Goal: Complete application form

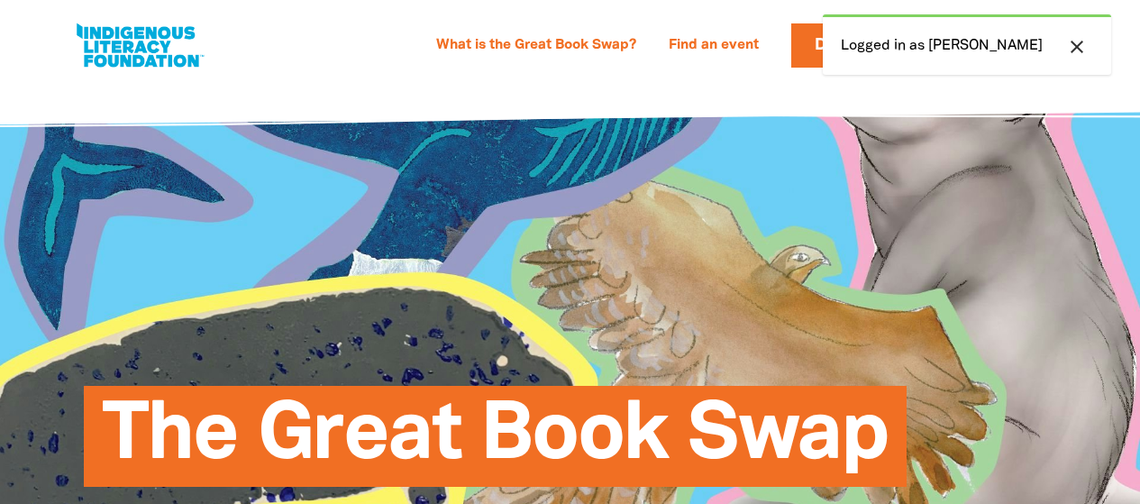
select select "primary-school"
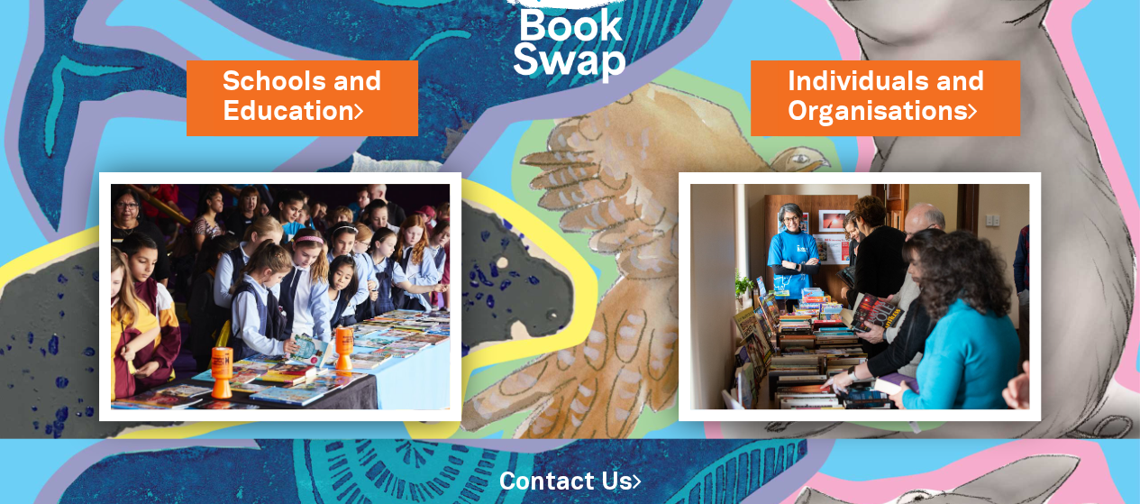
scroll to position [182, 0]
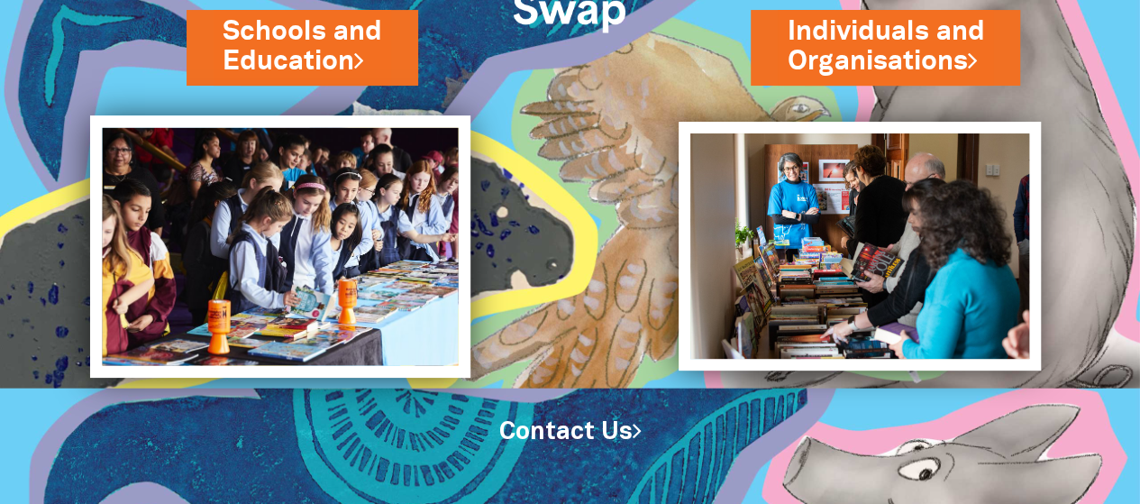
click at [301, 282] on img at bounding box center [280, 245] width 380 height 261
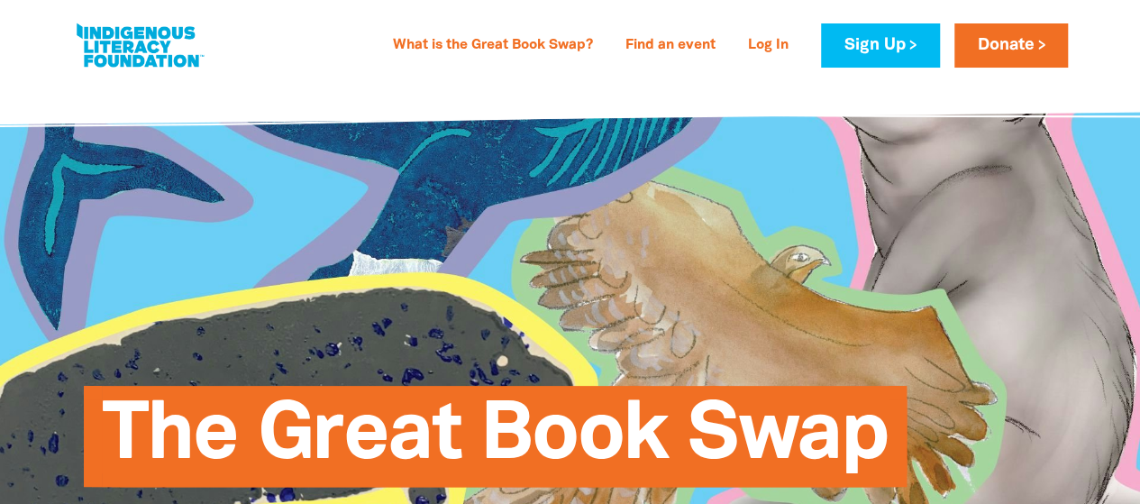
type input "[PERSON_NAME]"
type input "[PERSON_NAME][EMAIL_ADDRESS][PERSON_NAME][DOMAIN_NAME]"
type input "Somers Primary School"
select select "primary-school"
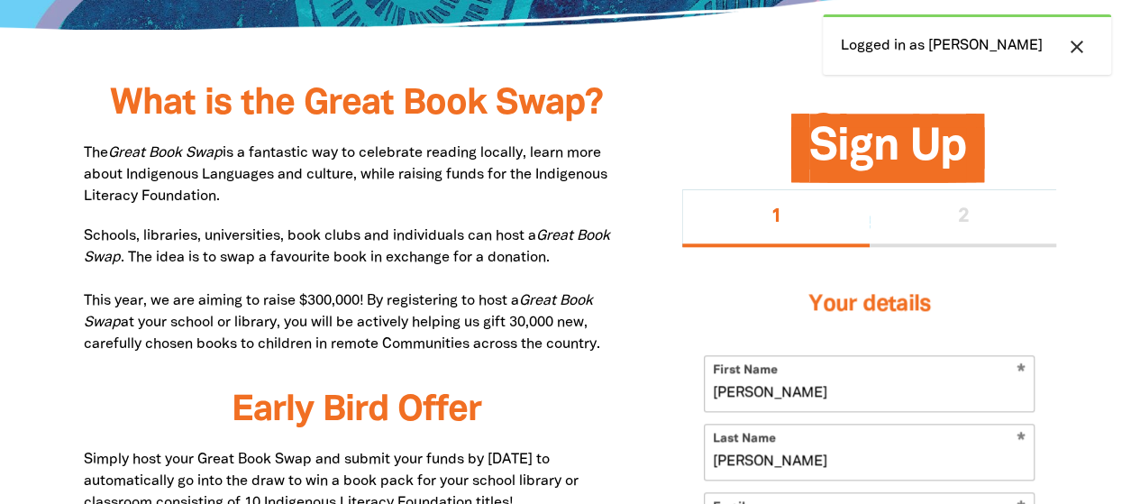
scroll to position [883, 0]
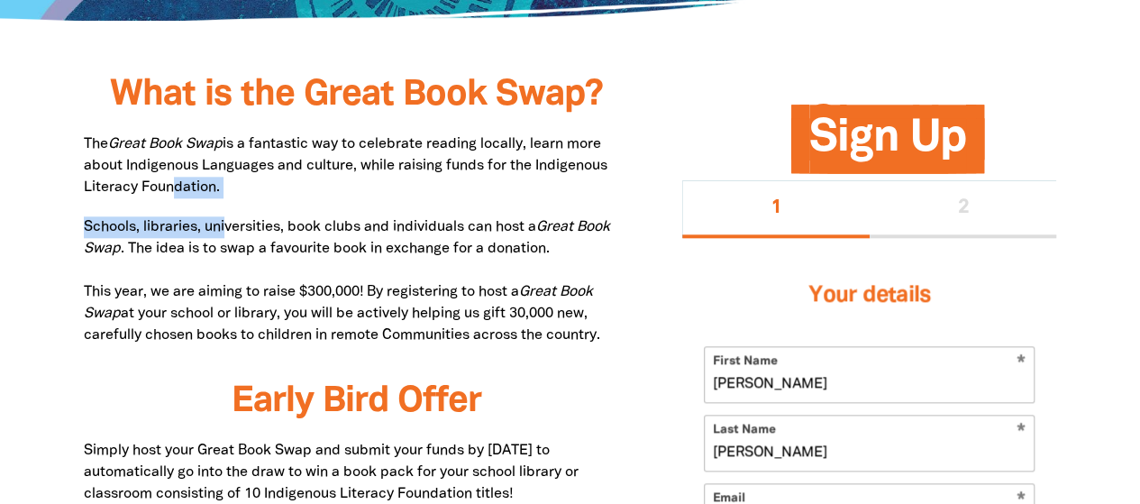
drag, startPoint x: 225, startPoint y: 197, endPoint x: 169, endPoint y: 184, distance: 57.5
click at [224, 190] on p "The Great Book Swap is a fantastic way to celebrate reading locally, learn more…" at bounding box center [356, 165] width 545 height 65
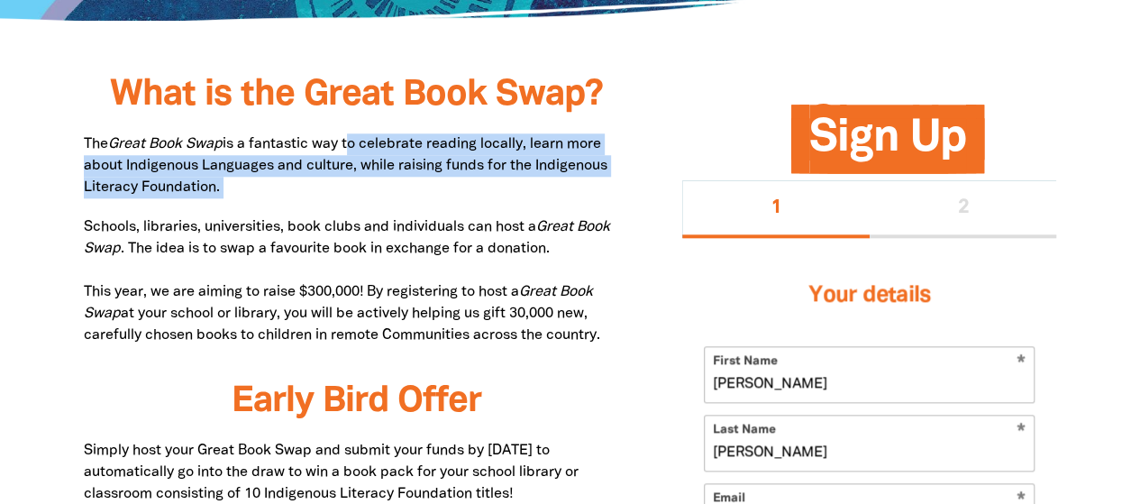
drag, startPoint x: 224, startPoint y: 190, endPoint x: 352, endPoint y: 144, distance: 136.0
click at [352, 144] on p "The Great Book Swap is a fantastic way to celebrate reading locally, learn more…" at bounding box center [356, 165] width 545 height 65
